Goal: Transaction & Acquisition: Purchase product/service

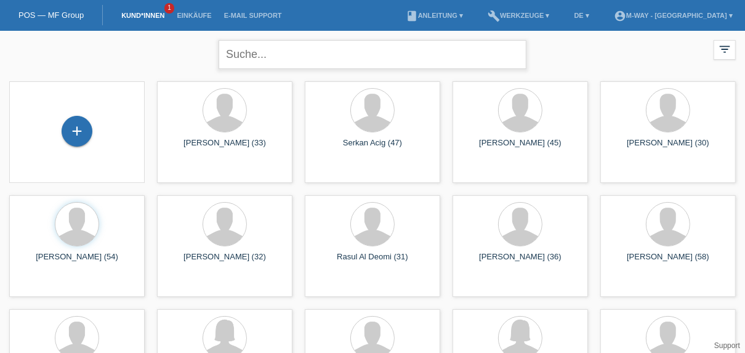
click at [275, 57] on input "text" at bounding box center [373, 54] width 308 height 29
type input "sat"
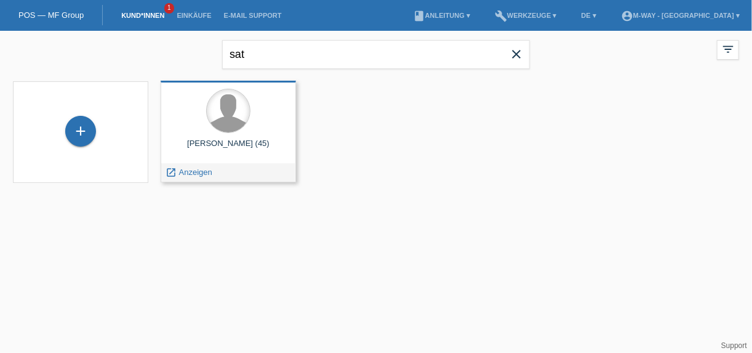
click at [237, 116] on div at bounding box center [228, 110] width 43 height 43
click at [197, 174] on span "Anzeigen" at bounding box center [195, 171] width 33 height 9
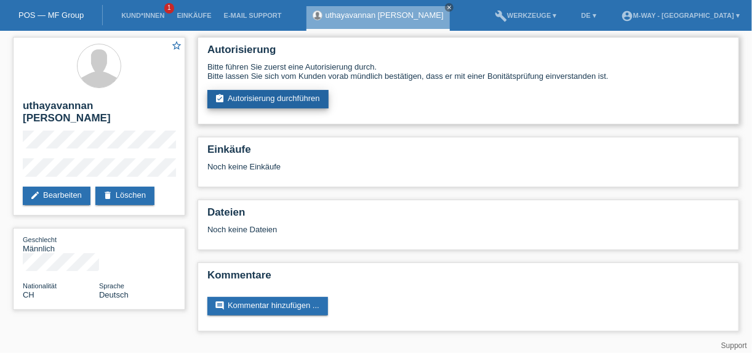
click at [272, 97] on link "assignment_turned_in Autorisierung durchführen" at bounding box center [268, 99] width 121 height 18
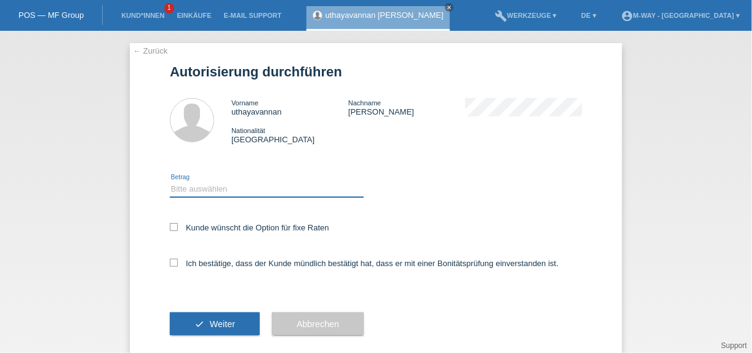
click at [260, 188] on select "Bitte auswählen CHF 1.00 - CHF 499.00 CHF 500.00 - CHF 1'999.00 CHF 2'000.00 - …" at bounding box center [267, 189] width 194 height 15
select select "2"
click at [170, 182] on select "Bitte auswählen CHF 1.00 - CHF 499.00 CHF 500.00 - CHF 1'999.00 CHF 2'000.00 - …" at bounding box center [267, 189] width 194 height 15
click at [173, 226] on icon at bounding box center [174, 227] width 8 height 8
click at [173, 226] on input "Kunde wünscht die Option für fixe Raten" at bounding box center [174, 227] width 8 height 8
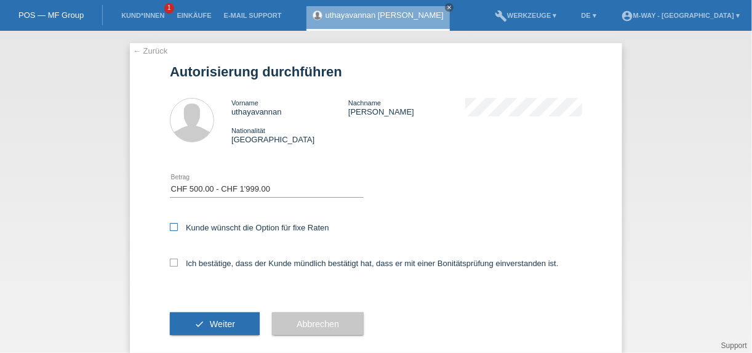
checkbox input "true"
click at [170, 261] on icon at bounding box center [174, 263] width 8 height 8
click at [170, 261] on input "Ich bestätige, dass der Kunde mündlich bestätigt hat, dass er mit einer Bonität…" at bounding box center [174, 263] width 8 height 8
checkbox input "true"
click at [226, 324] on span "Weiter" at bounding box center [222, 324] width 25 height 10
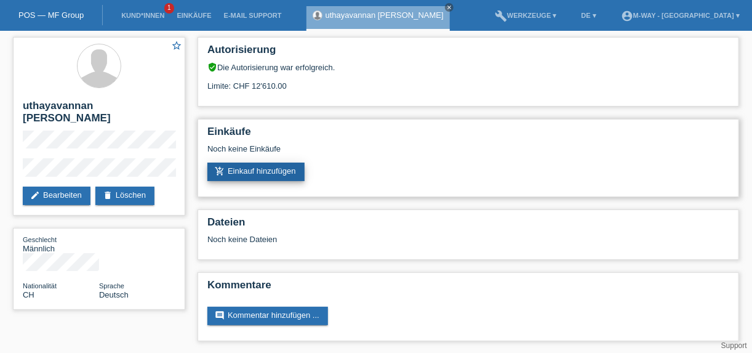
click at [282, 165] on link "add_shopping_cart Einkauf hinzufügen" at bounding box center [256, 172] width 97 height 18
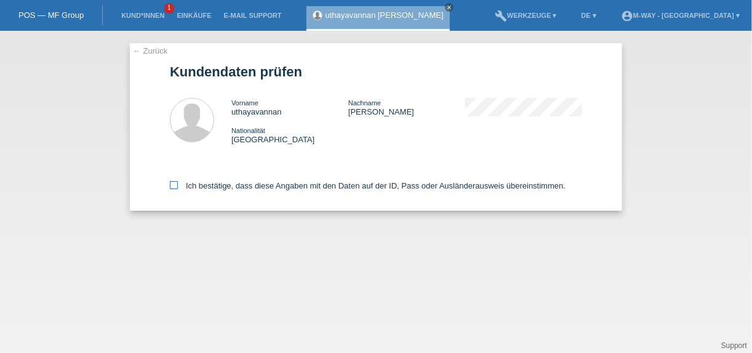
click at [170, 182] on icon at bounding box center [174, 185] width 8 height 8
click at [170, 182] on input "Ich bestätige, dass diese Angaben mit den Daten auf der ID, Pass oder Ausländer…" at bounding box center [174, 185] width 8 height 8
checkbox input "true"
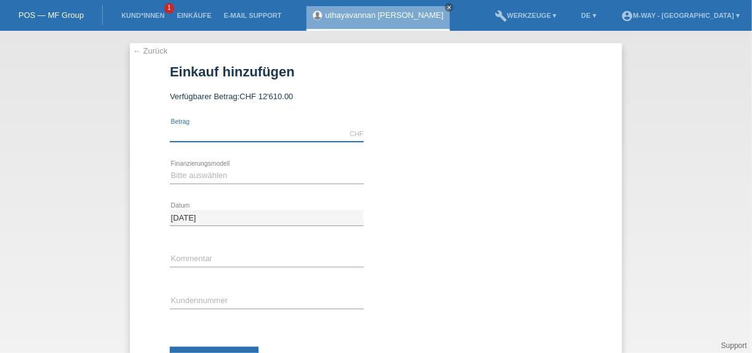
click at [255, 127] on input "text" at bounding box center [267, 133] width 194 height 15
type input "1"
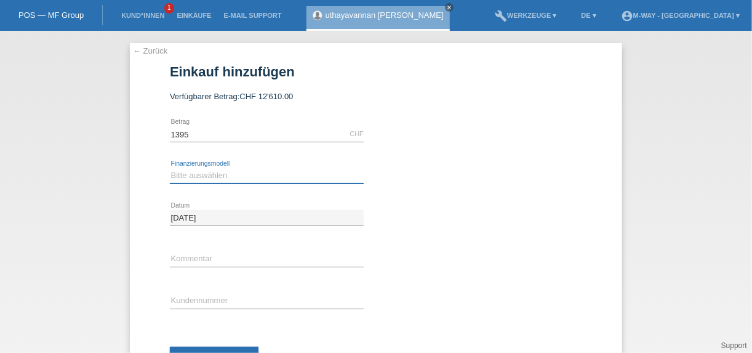
type input "1395.00"
click at [297, 174] on select "Bitte auswählen Fixe Raten Kauf auf Rechnung mit Teilzahlungsoption" at bounding box center [267, 175] width 194 height 15
select select "77"
click at [170, 168] on select "Bitte auswählen Fixe Raten Kauf auf Rechnung mit Teilzahlungsoption" at bounding box center [267, 175] width 194 height 15
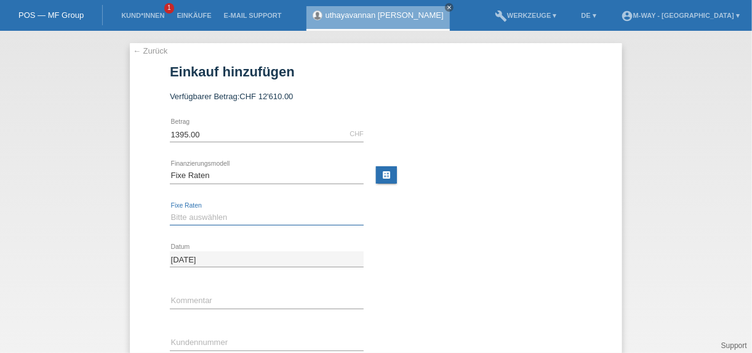
click at [284, 215] on select "Bitte auswählen 4 Raten 5 Raten 6 Raten 7 Raten 8 Raten 9 Raten 10 Raten 11 Rat…" at bounding box center [267, 217] width 194 height 15
select select "172"
click at [170, 210] on select "Bitte auswählen 4 Raten 5 Raten 6 Raten 7 Raten 8 Raten 9 Raten 10 Raten 11 Rat…" at bounding box center [267, 217] width 194 height 15
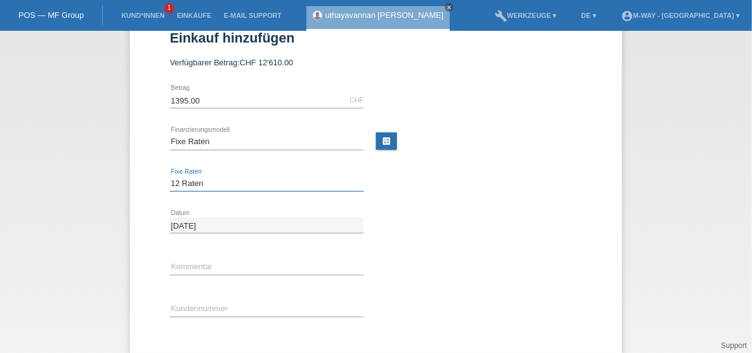
scroll to position [49, 0]
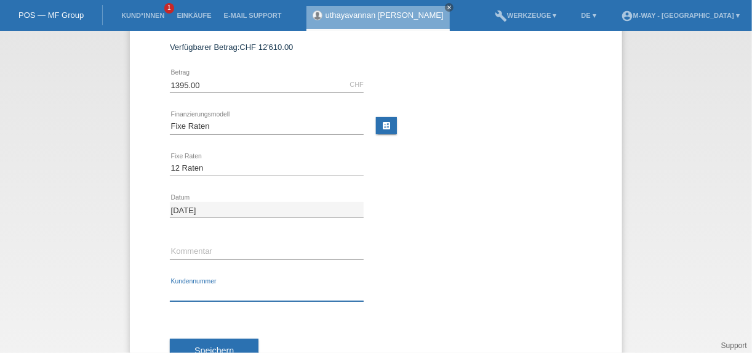
click at [256, 289] on input "text" at bounding box center [267, 293] width 194 height 15
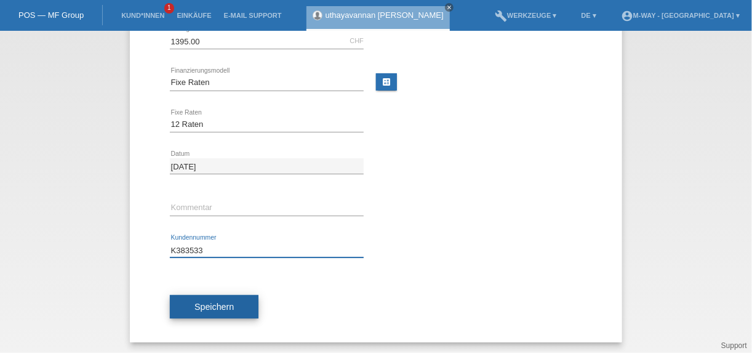
type input "K383533"
click at [234, 306] on button "Speichern" at bounding box center [214, 306] width 89 height 23
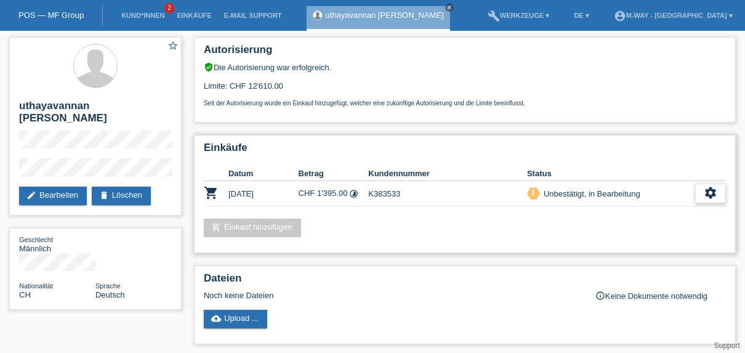
click at [711, 192] on icon "settings" at bounding box center [711, 193] width 14 height 14
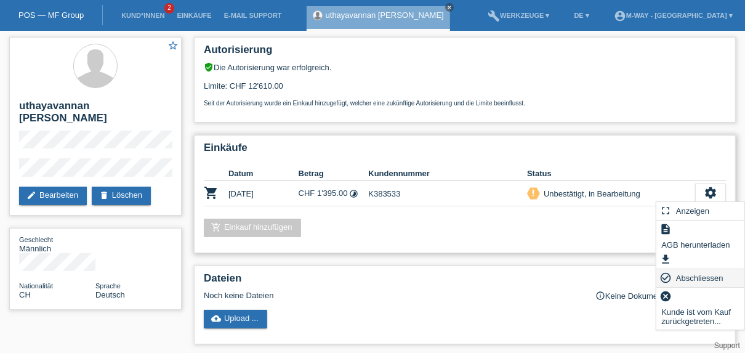
click at [689, 275] on span "Abschliessen" at bounding box center [699, 277] width 51 height 15
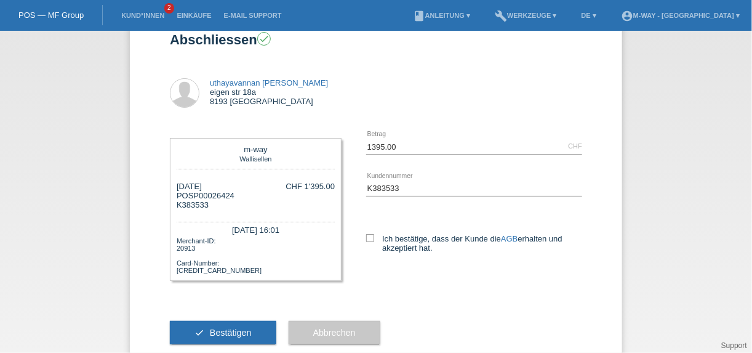
scroll to position [63, 0]
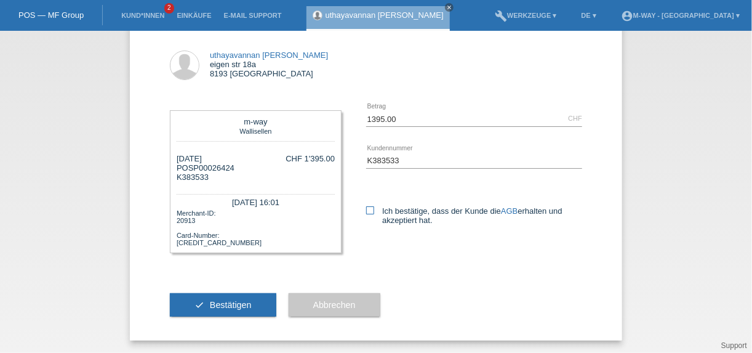
click at [366, 206] on icon at bounding box center [370, 210] width 8 height 8
click at [366, 206] on input "Ich bestätige, dass der Kunde die AGB erhalten und akzeptiert hat." at bounding box center [370, 210] width 8 height 8
checkbox input "true"
click at [216, 306] on span "Bestätigen" at bounding box center [231, 305] width 42 height 10
